Goal: Task Accomplishment & Management: Complete application form

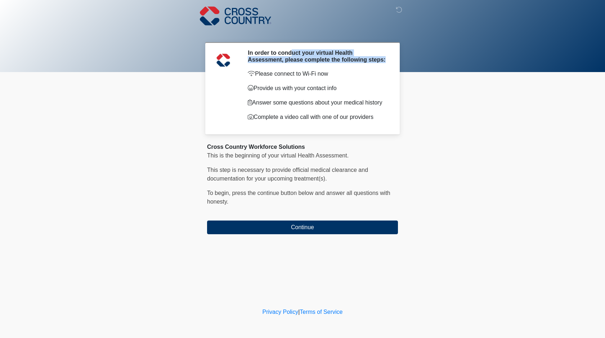
drag, startPoint x: 293, startPoint y: 55, endPoint x: 307, endPoint y: 71, distance: 21.4
click at [307, 71] on div "In order to conduct your virtual Health Assessment, please complete the followi…" at bounding box center [317, 88] width 150 height 78
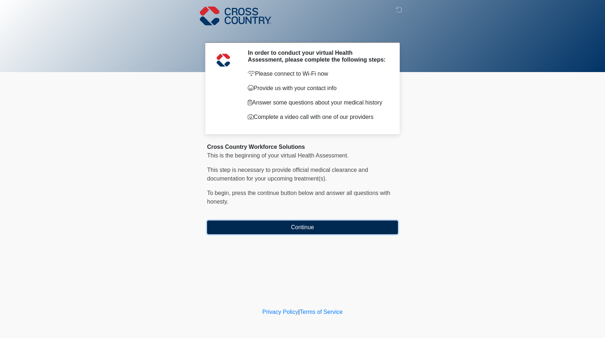
click at [277, 233] on button "Continue" at bounding box center [302, 227] width 191 height 14
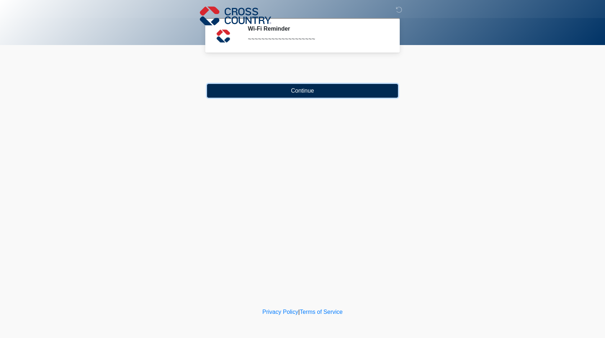
click at [312, 86] on button "Continue" at bounding box center [302, 91] width 191 height 14
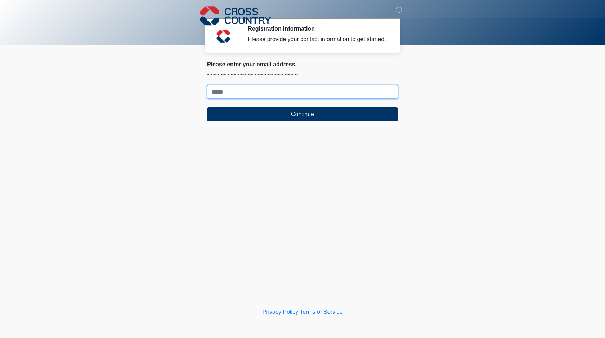
click at [261, 99] on input "Where should we email your response?" at bounding box center [302, 92] width 191 height 14
type input "**********"
click at [290, 137] on div "‎ ‎ ‎ Registration Information Please provide your contact information to get s…" at bounding box center [302, 153] width 216 height 292
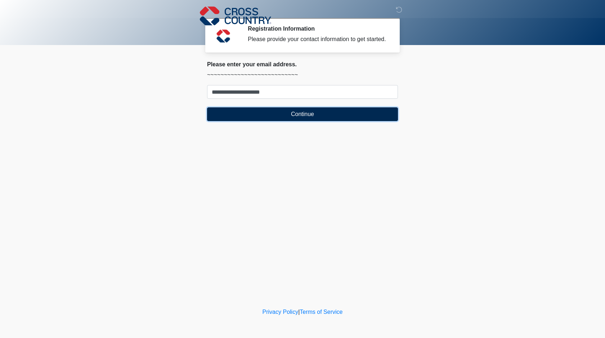
click at [301, 121] on button "Continue" at bounding box center [302, 114] width 191 height 14
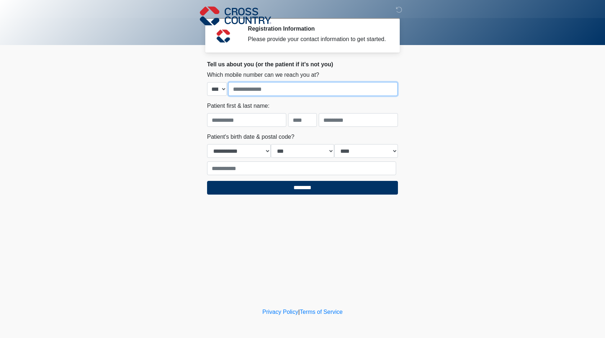
click at [255, 96] on input "tel" at bounding box center [312, 89] width 169 height 14
type input "**********"
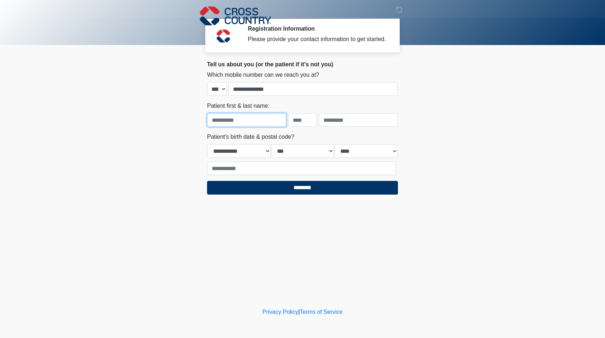
click at [265, 123] on input "text" at bounding box center [246, 120] width 79 height 14
type input "******"
click at [339, 120] on input "text" at bounding box center [358, 120] width 79 height 14
type input "*"
type input "***"
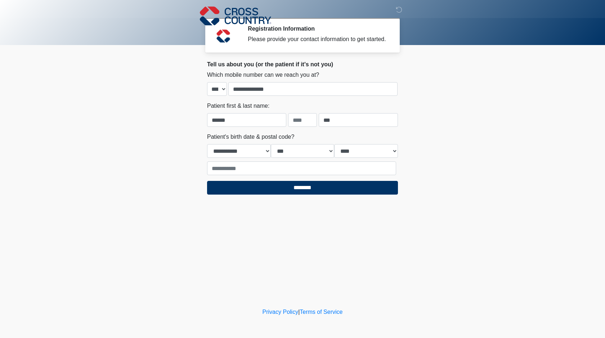
click at [229, 165] on div "**********" at bounding box center [302, 153] width 191 height 42
click at [240, 154] on select "**********" at bounding box center [239, 151] width 64 height 14
select select "*"
click at [207, 151] on select "**********" at bounding box center [239, 151] width 64 height 14
click at [297, 158] on select "*** * * * * * * * * * ** ** ** ** ** ** ** ** ** ** ** ** ** ** ** ** ** ** ** …" at bounding box center [303, 151] width 64 height 14
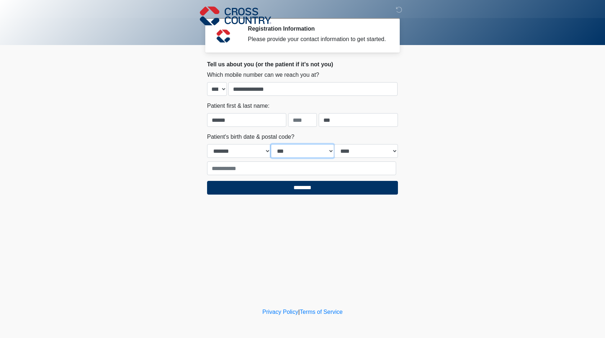
select select "*"
click at [271, 151] on select "*** * * * * * * * * * ** ** ** ** ** ** ** ** ** ** ** ** ** ** ** ** ** ** ** …" at bounding box center [303, 151] width 64 height 14
click at [366, 158] on select "**** **** **** **** **** **** **** **** **** **** **** **** **** **** **** ****…" at bounding box center [366, 151] width 64 height 14
select select "****"
click at [334, 151] on select "**** **** **** **** **** **** **** **** **** **** **** **** **** **** **** ****…" at bounding box center [366, 151] width 64 height 14
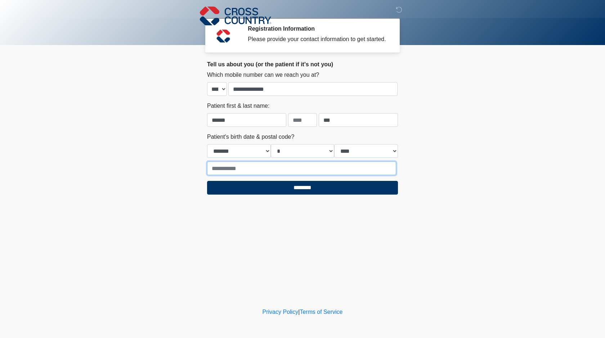
click at [354, 175] on input "text" at bounding box center [301, 168] width 189 height 14
type input "*****"
click at [308, 227] on div "‎ ‎ ‎ Registration Information Please provide your contact information to get s…" at bounding box center [302, 153] width 216 height 292
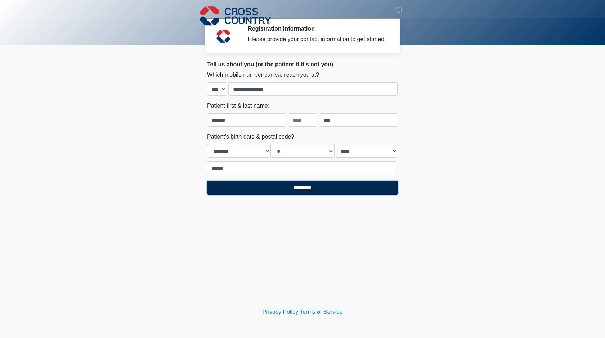
click at [302, 194] on input "********" at bounding box center [302, 188] width 191 height 14
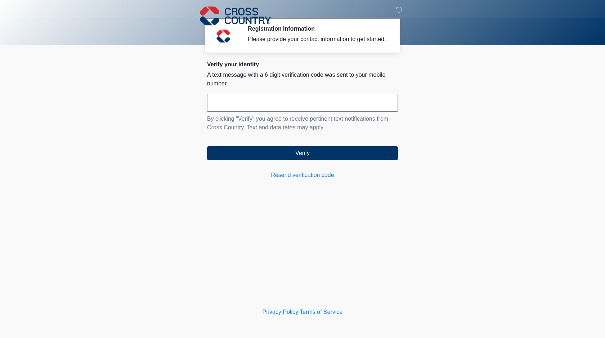
click at [321, 112] on input "text" at bounding box center [302, 103] width 191 height 18
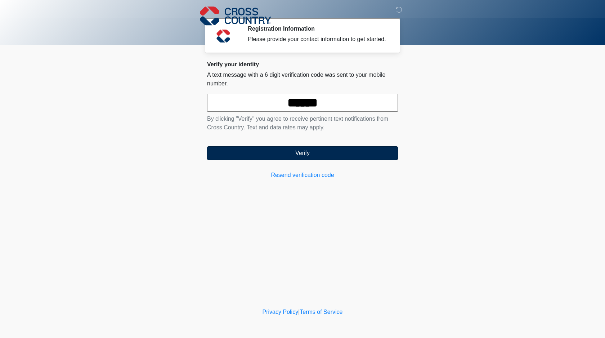
type input "******"
click at [322, 157] on button "Verify" at bounding box center [302, 153] width 191 height 14
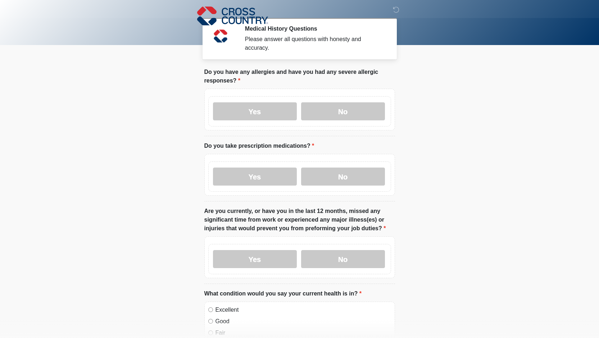
drag, startPoint x: 269, startPoint y: 72, endPoint x: 327, endPoint y: 87, distance: 60.0
click at [320, 85] on li "Do you have any allergies and have you had any severe allergic responses? Do yo…" at bounding box center [299, 102] width 191 height 68
click at [327, 87] on li "Do you have any allergies and have you had any severe allergic responses? Do yo…" at bounding box center [299, 102] width 191 height 68
click at [345, 114] on label "No" at bounding box center [343, 111] width 84 height 18
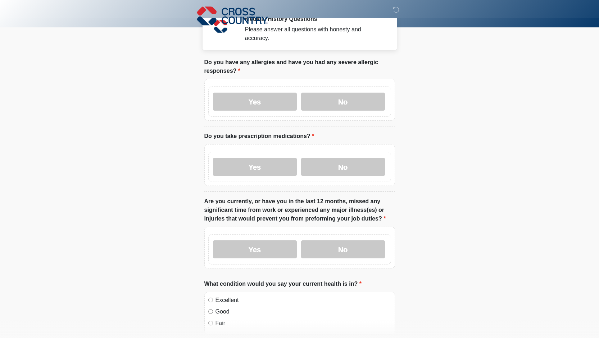
scroll to position [18, 0]
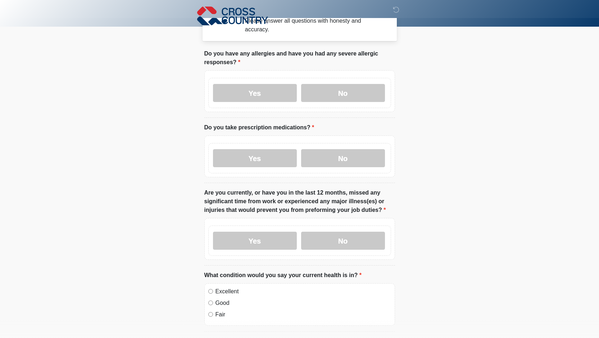
drag, startPoint x: 253, startPoint y: 131, endPoint x: 283, endPoint y: 130, distance: 30.2
click at [279, 130] on label "Do you take prescription medications?" at bounding box center [259, 127] width 110 height 9
click at [283, 130] on label "Do you take prescription medications?" at bounding box center [259, 127] width 110 height 9
drag, startPoint x: 262, startPoint y: 130, endPoint x: 279, endPoint y: 132, distance: 17.7
click at [271, 131] on li "Do you take prescription medications? Do you take prescription medications? Yes…" at bounding box center [299, 153] width 191 height 60
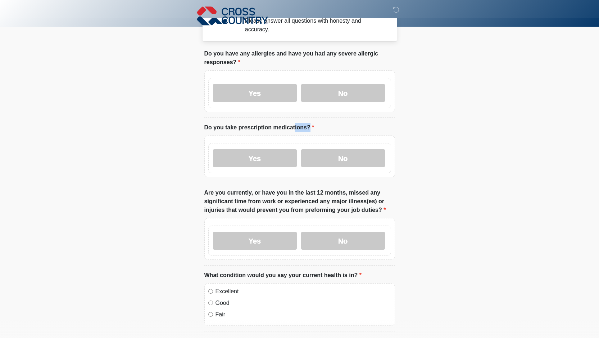
click at [279, 132] on li "Do you take prescription medications? Do you take prescription medications? Yes…" at bounding box center [299, 153] width 191 height 60
click at [259, 155] on label "Yes" at bounding box center [255, 158] width 84 height 18
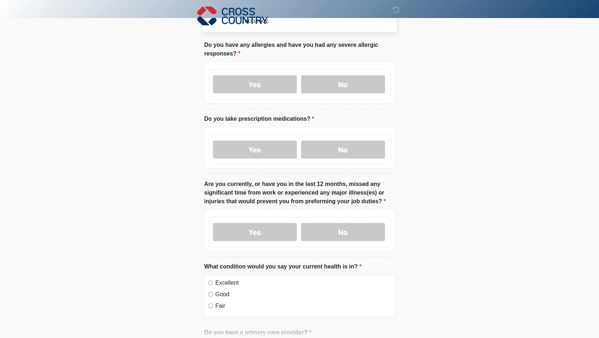
scroll to position [39, 0]
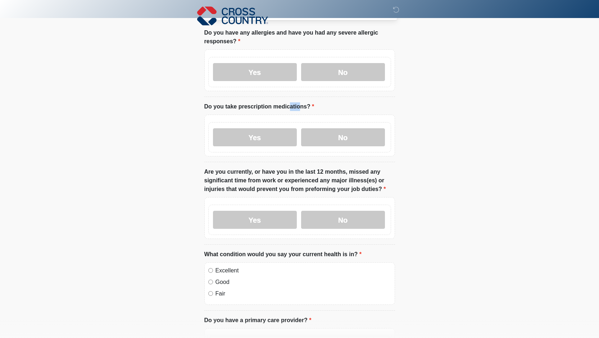
drag, startPoint x: 247, startPoint y: 107, endPoint x: 303, endPoint y: 112, distance: 56.4
click at [284, 110] on label "Do you take prescription medications?" at bounding box center [259, 106] width 110 height 9
click at [303, 112] on li "Do you take prescription medications? Do you take prescription medications? Yes…" at bounding box center [299, 132] width 191 height 60
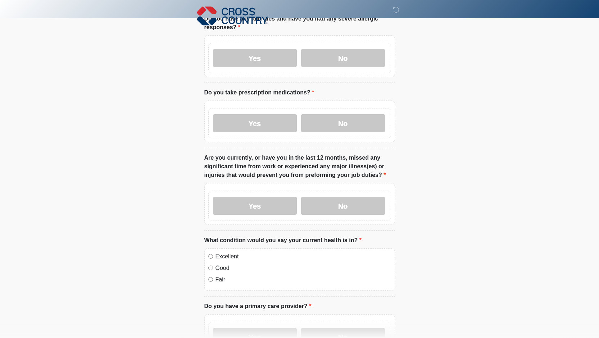
scroll to position [60, 0]
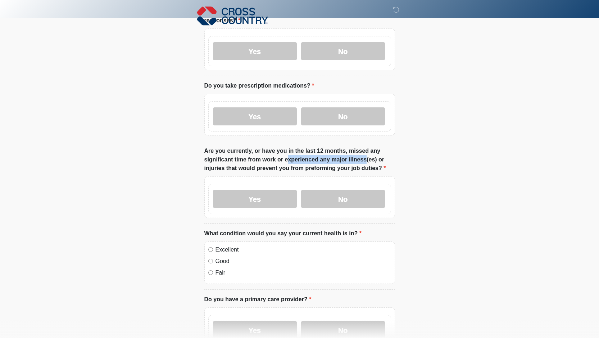
drag, startPoint x: 248, startPoint y: 155, endPoint x: 327, endPoint y: 163, distance: 79.1
click at [327, 163] on label "Are you currently, or have you in the last 12 months, missed any significant ti…" at bounding box center [299, 159] width 191 height 26
drag, startPoint x: 271, startPoint y: 161, endPoint x: 323, endPoint y: 162, distance: 51.8
click at [323, 162] on label "Are you currently, or have you in the last 12 months, missed any significant ti…" at bounding box center [299, 159] width 191 height 26
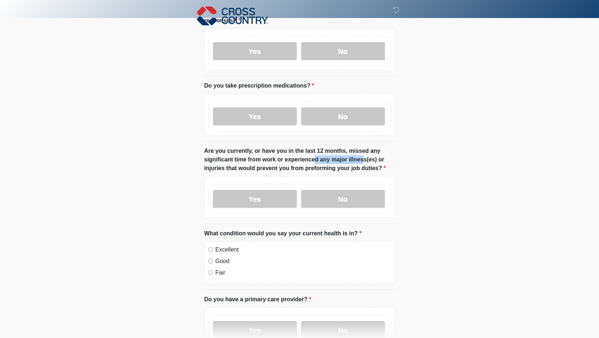
click at [323, 162] on label "Are you currently, or have you in the last 12 months, missed any significant ti…" at bounding box center [299, 159] width 191 height 26
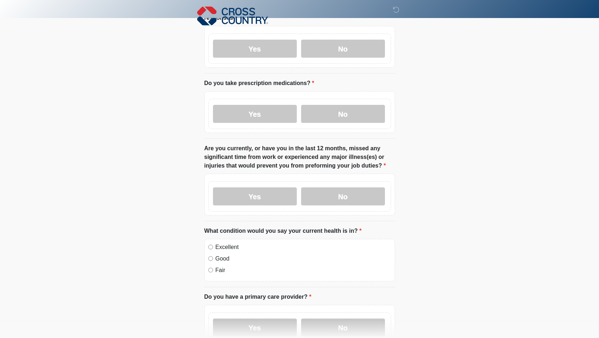
scroll to position [64, 0]
click at [271, 158] on label "Are you currently, or have you in the last 12 months, missed any significant ti…" at bounding box center [299, 156] width 191 height 26
drag, startPoint x: 379, startPoint y: 164, endPoint x: 203, endPoint y: 152, distance: 176.4
click at [203, 152] on div "Cross Country Workforce Solutions This is the beginning of your virtual Health …" at bounding box center [300, 262] width 202 height 517
copy label "Are you currently, or have you in the last 12 months, missed any significant ti…"
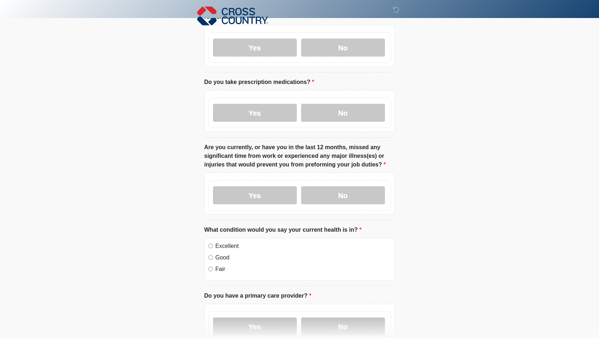
click at [411, 155] on body "‎ ‎ ‎ Medical History Questions Please answer all questions with honesty and ac…" at bounding box center [299, 105] width 599 height 338
click at [364, 194] on label "No" at bounding box center [343, 195] width 84 height 18
click at [415, 194] on body "‎ ‎ ‎ Medical History Questions Please answer all questions with honesty and ac…" at bounding box center [299, 105] width 599 height 338
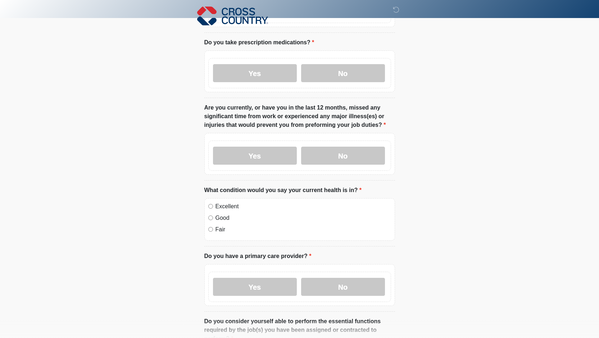
scroll to position [169, 0]
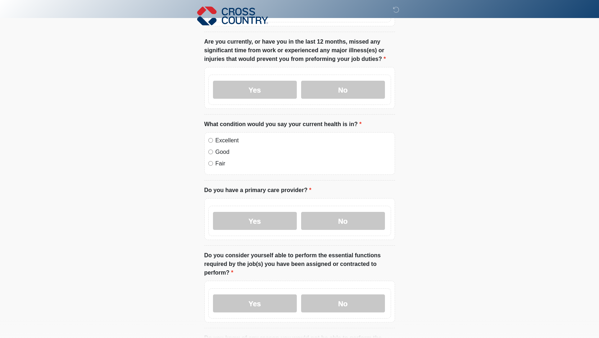
click at [223, 142] on label "Excellent" at bounding box center [304, 140] width 176 height 9
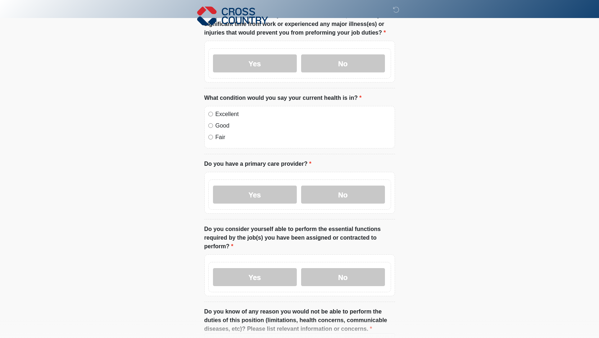
scroll to position [216, 0]
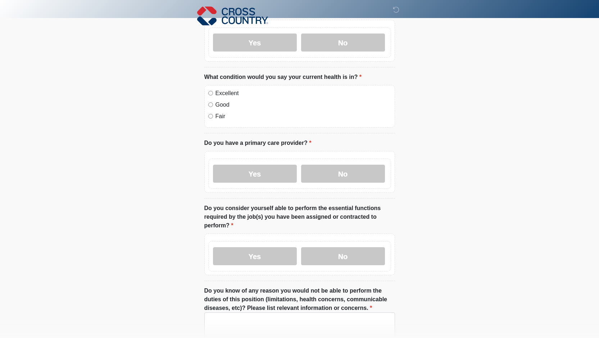
drag, startPoint x: 306, startPoint y: 146, endPoint x: 205, endPoint y: 147, distance: 100.8
click at [205, 147] on label "Do you have a primary care provider?" at bounding box center [257, 143] width 107 height 9
copy label "Do you have a primary care provider?"
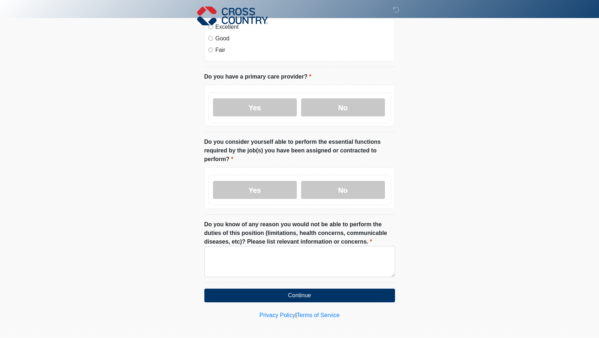
scroll to position [286, 0]
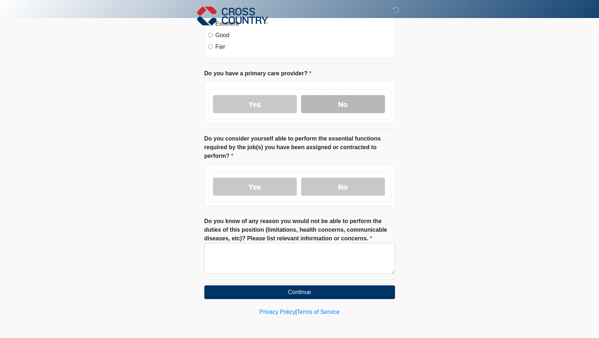
click at [361, 103] on label "No" at bounding box center [343, 104] width 84 height 18
drag, startPoint x: 282, startPoint y: 150, endPoint x: 314, endPoint y: 154, distance: 32.0
click at [314, 154] on label "Do you consider yourself able to perform the essential functions required by th…" at bounding box center [299, 147] width 191 height 26
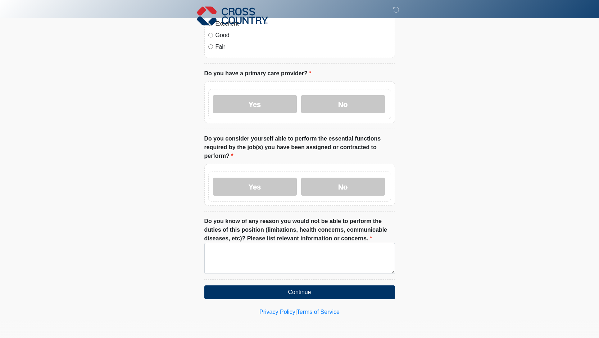
drag, startPoint x: 248, startPoint y: 158, endPoint x: 205, endPoint y: 141, distance: 46.9
click at [205, 141] on label "Do you consider yourself able to perform the essential functions required by th…" at bounding box center [299, 147] width 191 height 26
copy label "Do you consider yourself able to perform the essential functions required by th…"
click at [251, 191] on label "Yes" at bounding box center [255, 186] width 84 height 18
click at [301, 212] on ol "Do you have any allergies and have you had any severe allergic responses? Do yo…" at bounding box center [299, 30] width 191 height 497
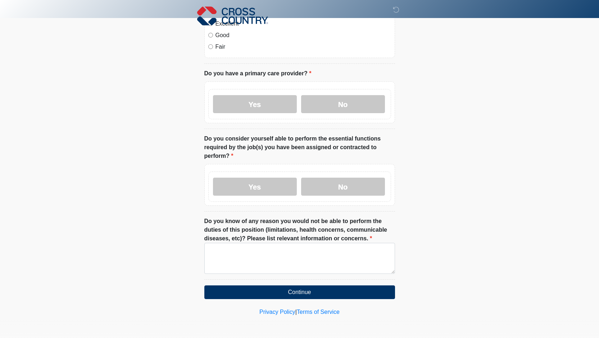
drag, startPoint x: 274, startPoint y: 224, endPoint x: 329, endPoint y: 226, distance: 54.8
click at [296, 225] on label "Do you know of any reason you would not be able to perform the duties of this p…" at bounding box center [299, 230] width 191 height 26
click at [329, 226] on label "Do you know of any reason you would not be able to perform the duties of this p…" at bounding box center [299, 230] width 191 height 26
click at [329, 243] on textarea "Do you know of any reason you would not be able to perform the duties of this p…" at bounding box center [299, 258] width 191 height 31
drag, startPoint x: 304, startPoint y: 221, endPoint x: 356, endPoint y: 223, distance: 51.5
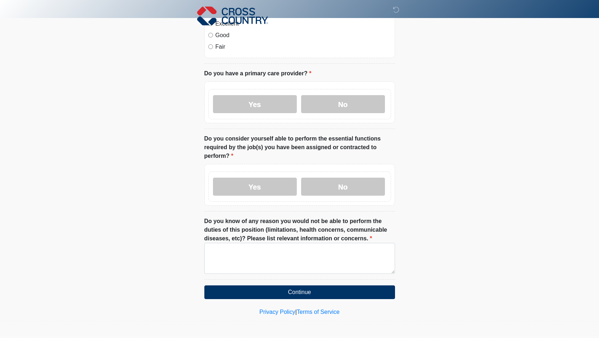
click at [356, 223] on label "Do you know of any reason you would not be able to perform the duties of this p…" at bounding box center [299, 230] width 191 height 26
click at [356, 243] on textarea "Do you know of any reason you would not be able to perform the duties of this p…" at bounding box center [299, 258] width 191 height 31
drag, startPoint x: 280, startPoint y: 233, endPoint x: 328, endPoint y: 235, distance: 47.2
click at [325, 235] on label "Do you know of any reason you would not be able to perform the duties of this p…" at bounding box center [299, 230] width 191 height 26
click at [328, 235] on label "Do you know of any reason you would not be able to perform the duties of this p…" at bounding box center [299, 230] width 191 height 26
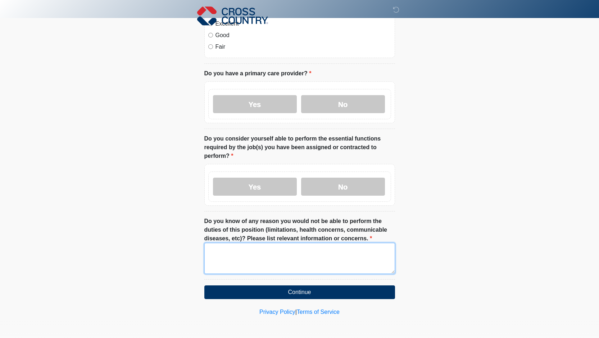
click at [328, 243] on textarea "Do you know of any reason you would not be able to perform the duties of this p…" at bounding box center [299, 258] width 191 height 31
drag, startPoint x: 375, startPoint y: 238, endPoint x: 206, endPoint y: 223, distance: 170.2
click at [206, 223] on label "Do you know of any reason you would not be able to perform the duties of this p…" at bounding box center [299, 230] width 191 height 26
copy label "Do you know of any reason you would not be able to perform the duties of this p…"
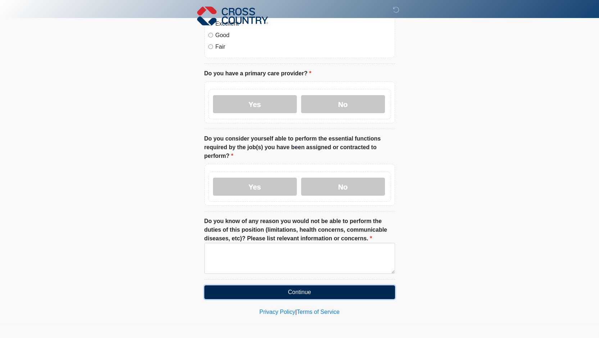
click at [369, 290] on button "Continue" at bounding box center [299, 292] width 191 height 14
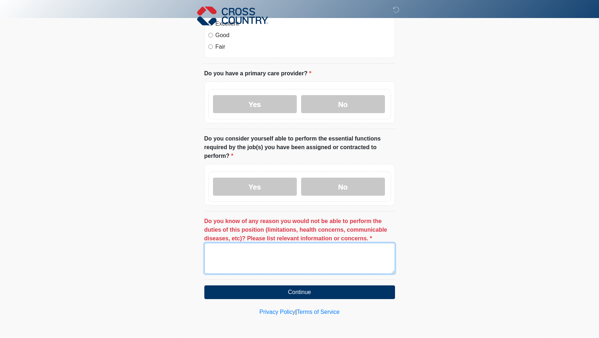
click at [272, 244] on textarea "Do you know of any reason you would not be able to perform the duties of this p…" at bounding box center [299, 258] width 191 height 31
type textarea "*"
type textarea "**********"
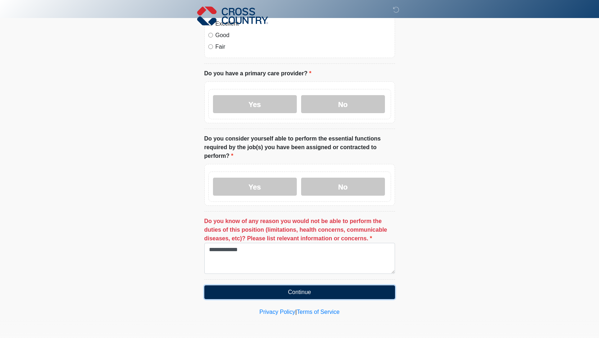
drag, startPoint x: 373, startPoint y: 291, endPoint x: 361, endPoint y: 297, distance: 13.4
click at [370, 293] on button "Continue" at bounding box center [299, 292] width 191 height 14
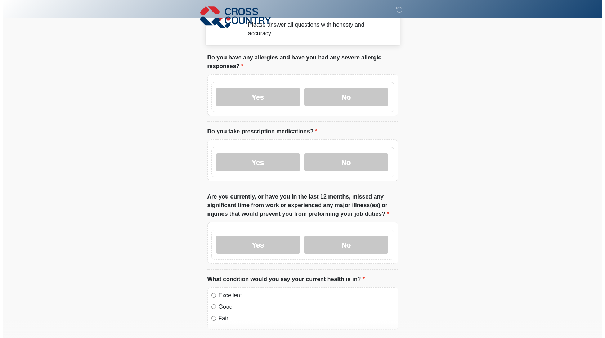
scroll to position [0, 0]
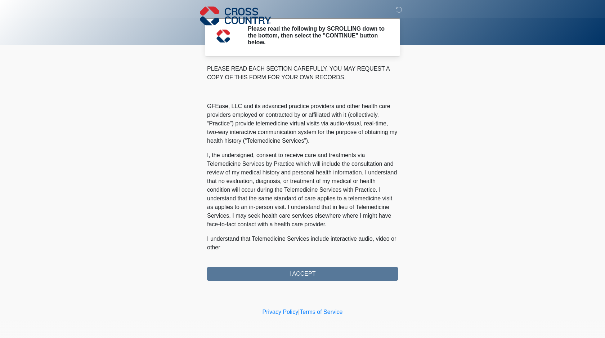
click at [338, 267] on div "PLEASE READ EACH SECTION CAREFULLY. YOU MAY REQUEST A COPY OF THIS FORM FOR YOU…" at bounding box center [302, 172] width 191 height 216
click at [338, 269] on div "PLEASE READ EACH SECTION CAREFULLY. YOU MAY REQUEST A COPY OF THIS FORM FOR YOU…" at bounding box center [302, 172] width 191 height 216
click at [339, 271] on div "PLEASE READ EACH SECTION CAREFULLY. YOU MAY REQUEST A COPY OF THIS FORM FOR YOU…" at bounding box center [302, 172] width 191 height 216
click at [320, 128] on p "GFEase, LLC and its advanced practice providers and other health care providers…" at bounding box center [302, 123] width 191 height 43
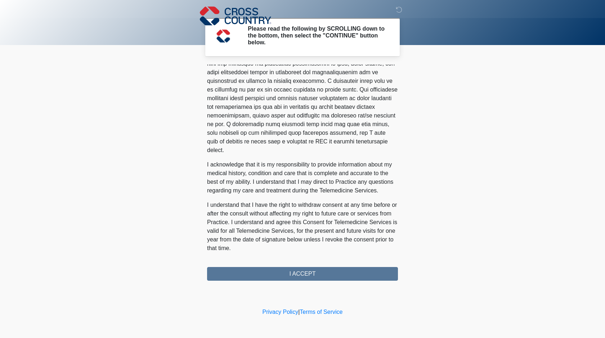
scroll to position [391, 0]
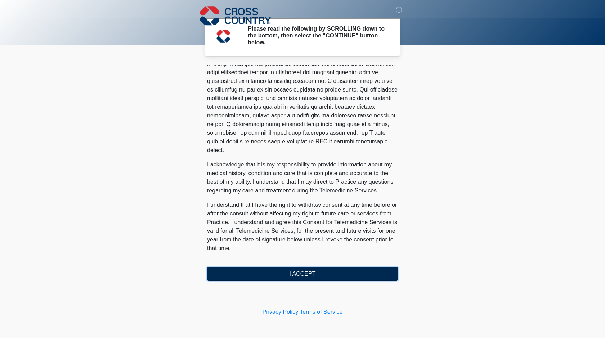
click at [303, 267] on button "I ACCEPT" at bounding box center [302, 274] width 191 height 14
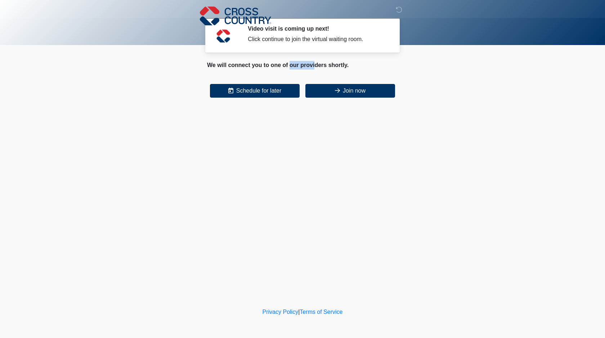
drag, startPoint x: 266, startPoint y: 67, endPoint x: 334, endPoint y: 66, distance: 67.3
click at [307, 64] on div "We will connect you to one of our providers shortly." at bounding box center [302, 65] width 191 height 9
click at [334, 67] on div "We will connect you to one of our providers shortly." at bounding box center [302, 65] width 191 height 9
drag, startPoint x: 316, startPoint y: 68, endPoint x: 370, endPoint y: 70, distance: 53.7
click at [333, 67] on div "We will connect you to one of our providers shortly." at bounding box center [302, 65] width 191 height 9
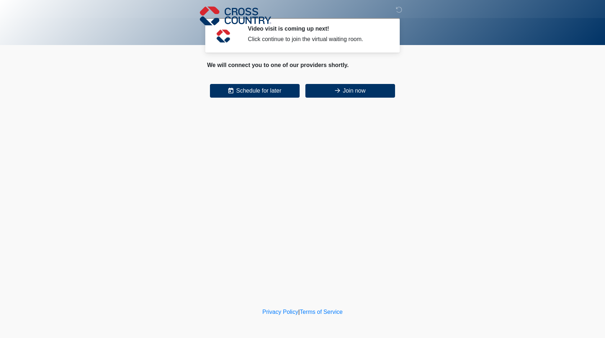
click at [370, 70] on p at bounding box center [302, 73] width 191 height 9
drag, startPoint x: 231, startPoint y: 68, endPoint x: 292, endPoint y: 66, distance: 61.2
click at [292, 66] on div "We will connect you to one of our providers shortly." at bounding box center [302, 65] width 191 height 9
click at [335, 87] on icon at bounding box center [337, 90] width 5 height 6
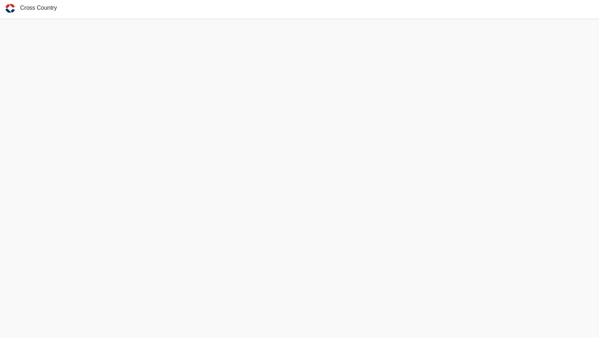
scroll to position [2, 0]
click at [171, 22] on p "There is 1 person in front of you. We'll be with you shortly." at bounding box center [299, 25] width 599 height 14
